Goal: Find specific page/section: Find specific page/section

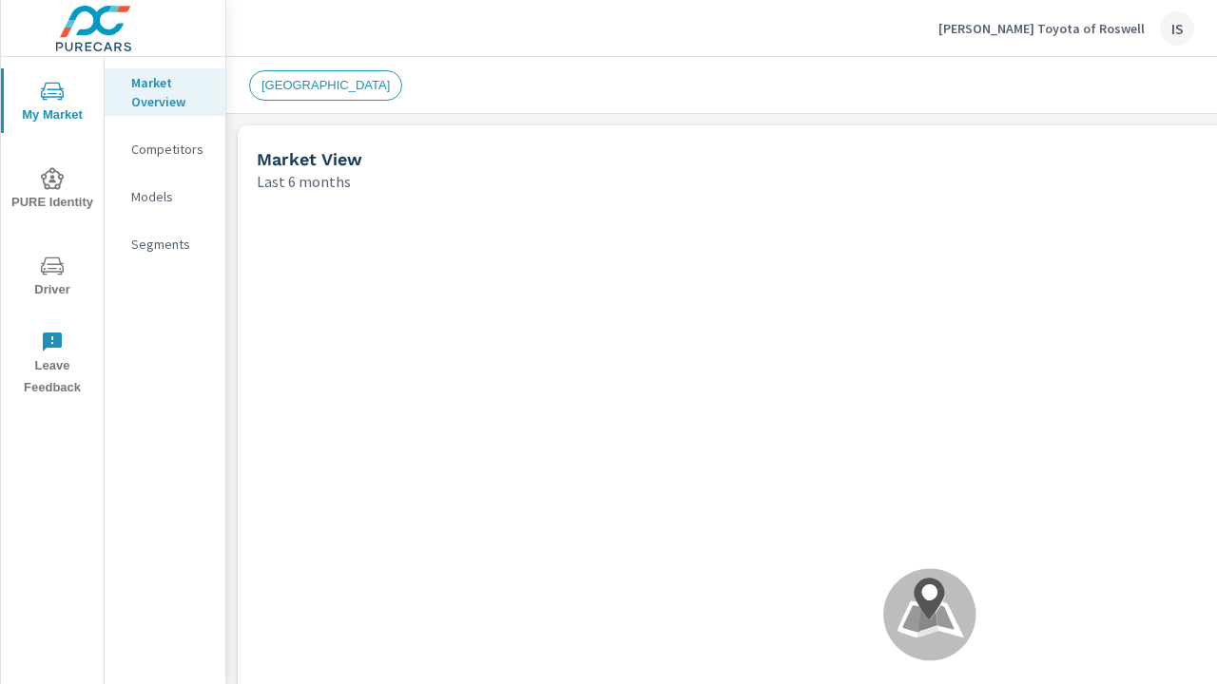
scroll to position [724, 0]
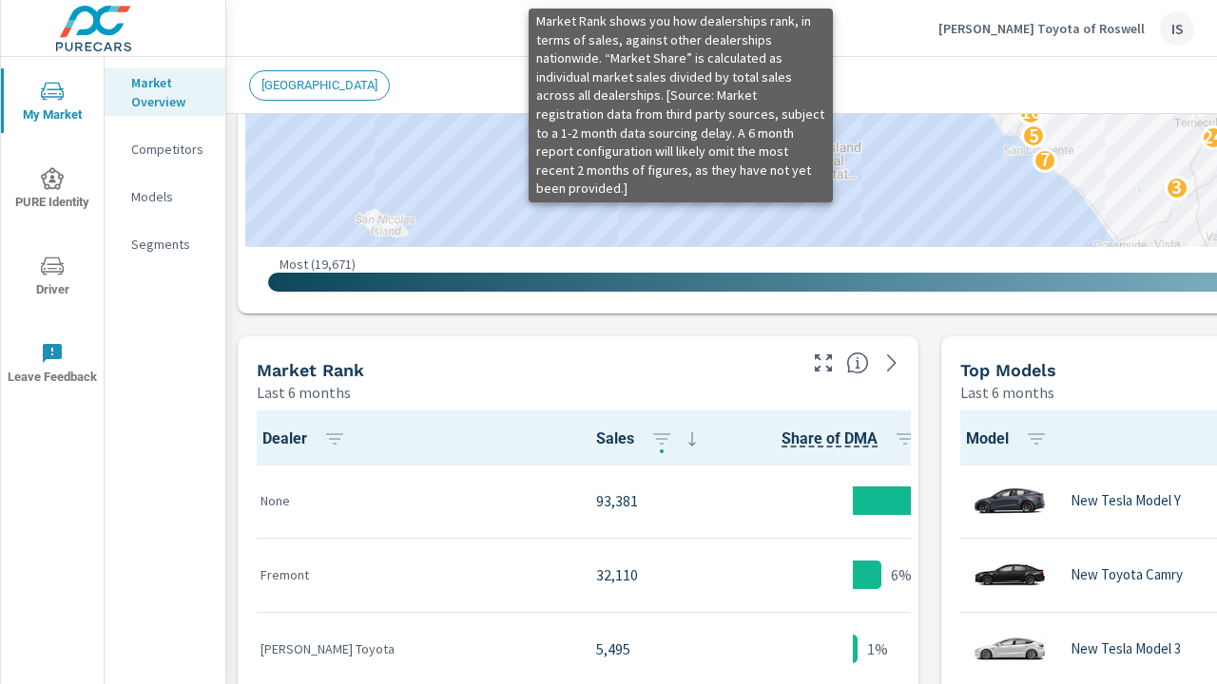
scroll to position [991, 0]
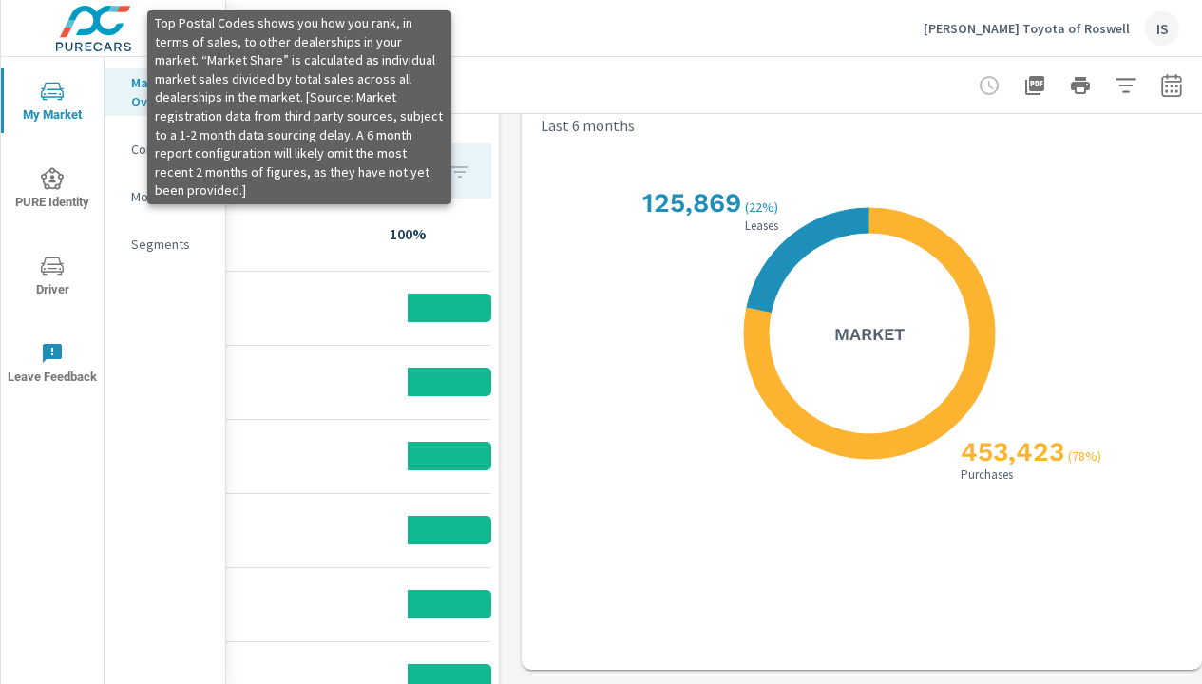
scroll to position [1048, 408]
